Goal: Find specific page/section

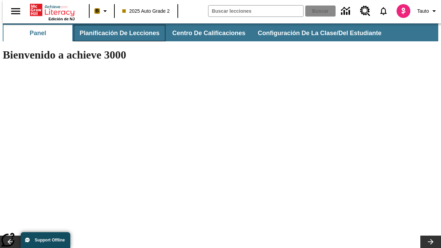
click at [115, 33] on span "Planificación de lecciones" at bounding box center [120, 33] width 80 height 8
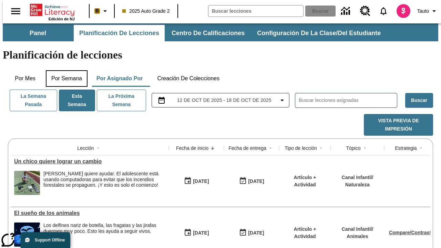
click at [64, 70] on button "Por semana" at bounding box center [67, 78] width 42 height 17
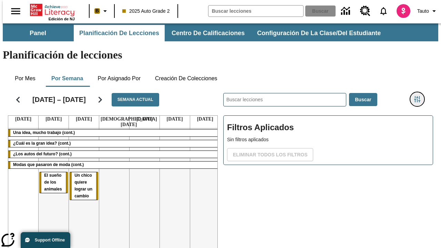
click at [420, 96] on icon "Menú lateral de filtros" at bounding box center [417, 99] width 6 height 6
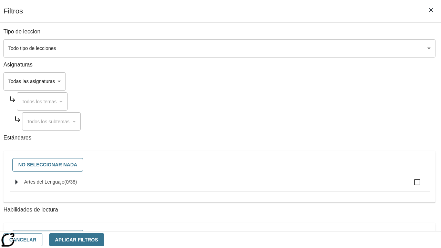
click at [304, 48] on body "[MEDICAL_DATA] al contenido principal Edición de NJ B 2025 Auto Grade 2 Buscar …" at bounding box center [220, 170] width 435 height 295
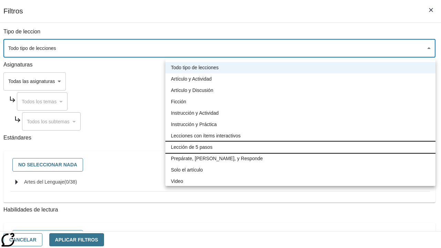
click at [300, 147] on li "Lección de 5 pasos" at bounding box center [300, 147] width 270 height 11
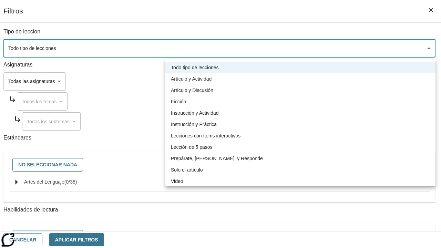
type input "1"
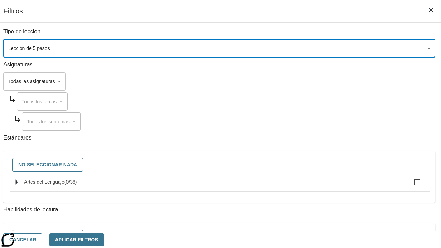
scroll to position [268, 0]
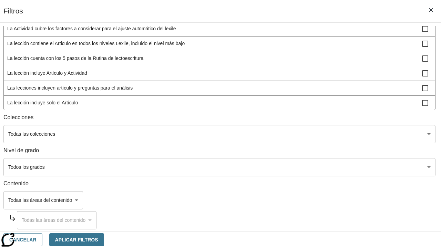
click at [302, 167] on body "[MEDICAL_DATA] al contenido principal Edición de NJ B 2025 Auto Grade 2 Buscar …" at bounding box center [220, 170] width 435 height 295
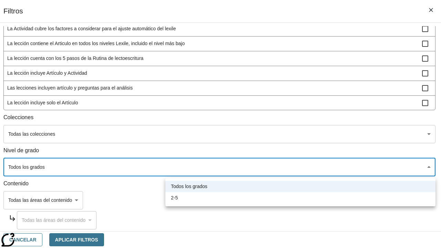
scroll to position [323, 1]
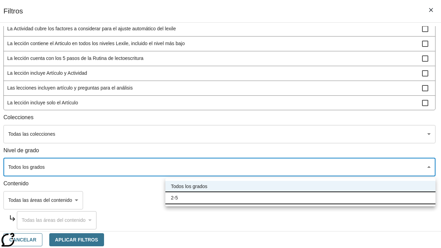
click at [300, 198] on li "2-5" at bounding box center [300, 197] width 270 height 11
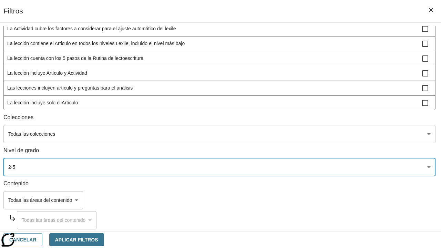
type input "1"
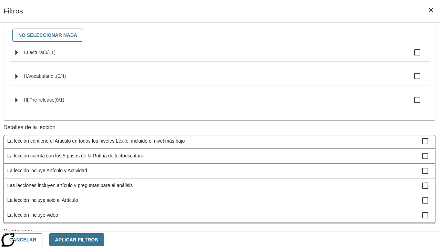
click at [303, 212] on span "La lección incluye video" at bounding box center [214, 215] width 415 height 7
checkbox input "true"
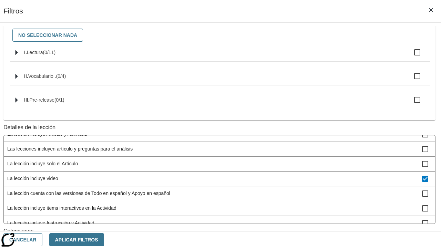
scroll to position [260, 1]
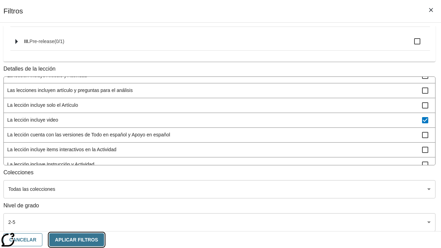
click at [104, 239] on button "Aplicar Filtros" at bounding box center [76, 239] width 55 height 13
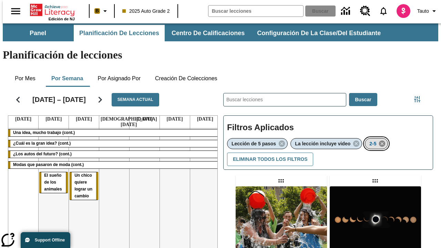
click at [383, 140] on icon "Eliminar 2-5 el ítem seleccionado del filtro" at bounding box center [382, 144] width 8 height 8
click at [420, 96] on icon "Menú lateral de filtros" at bounding box center [417, 99] width 6 height 6
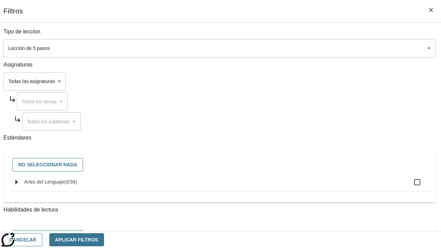
click at [64, 185] on span "Artes del Lenguaje" at bounding box center [44, 182] width 40 height 6
click at [410, 186] on input "Artes del Lenguaje ( 0 / 38 )" at bounding box center [417, 182] width 14 height 14
